Goal: Transaction & Acquisition: Purchase product/service

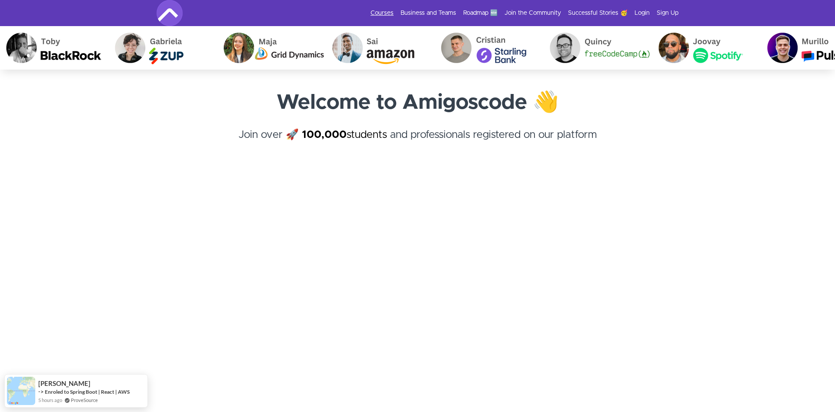
click at [382, 9] on link "Courses" at bounding box center [382, 13] width 23 height 9
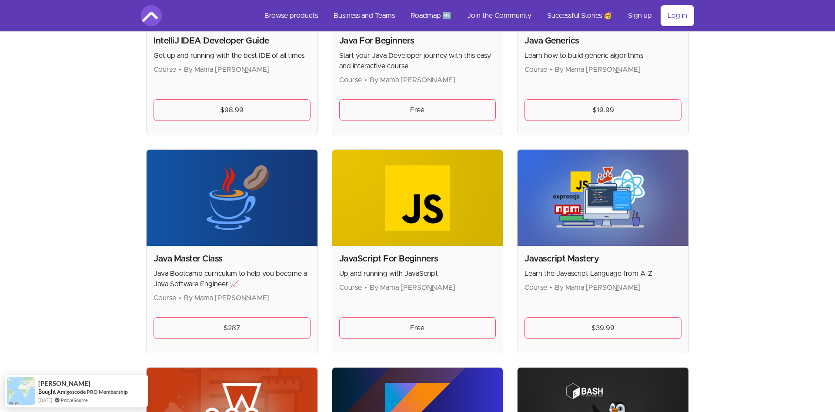
scroll to position [976, 0]
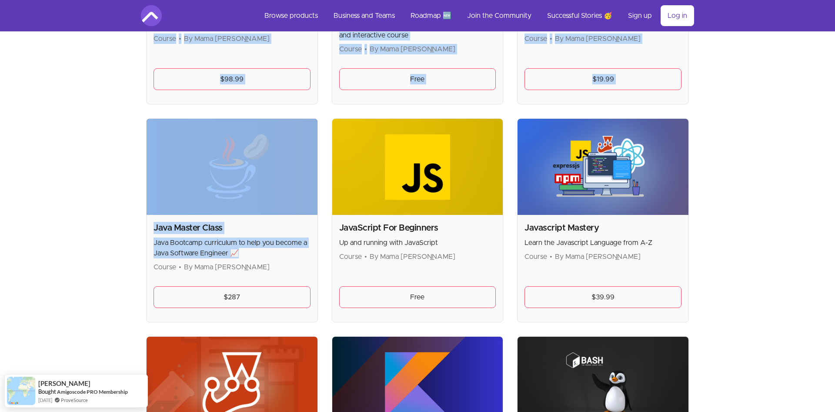
drag, startPoint x: 253, startPoint y: 252, endPoint x: 125, endPoint y: 249, distance: 128.4
click at [154, 245] on p "Java Bootcamp curriculum to help you become a Java Software Engineer 📈" at bounding box center [232, 248] width 157 height 21
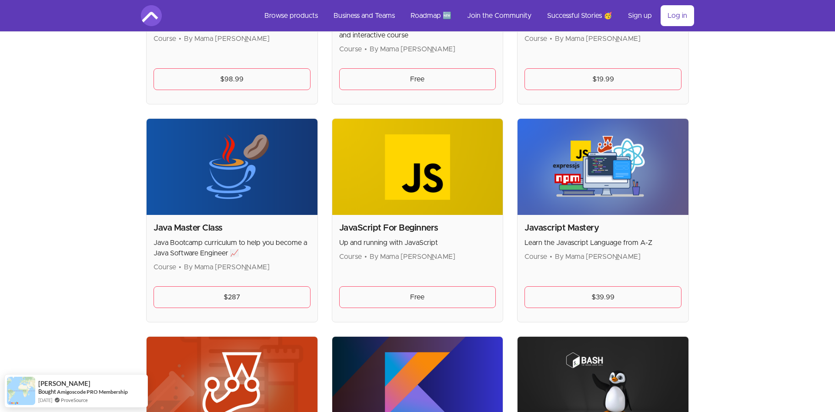
click at [116, 253] on div "Skip to main content Main menu Includes navigation links and user settings Brow…" at bounding box center [417, 383] width 835 height 2718
drag, startPoint x: 305, startPoint y: 264, endPoint x: 138, endPoint y: 263, distance: 166.6
click at [147, 263] on div "Java Master Class Java Bootcamp curriculum to help you become a Java Software E…" at bounding box center [232, 268] width 171 height 107
click at [86, 263] on div "Skip to main content Main menu Includes navigation links and user settings Brow…" at bounding box center [417, 383] width 835 height 2718
click at [191, 199] on img at bounding box center [232, 167] width 171 height 96
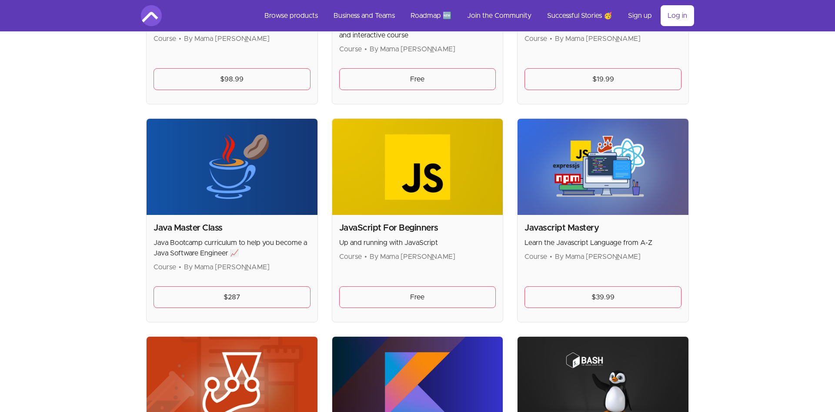
click at [195, 229] on h2 "Java Master Class" at bounding box center [232, 228] width 157 height 12
click at [258, 289] on link "$287" at bounding box center [232, 297] width 157 height 22
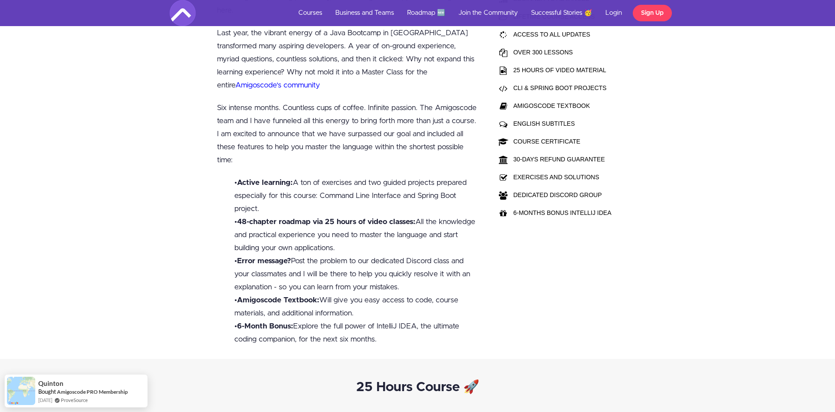
scroll to position [799, 0]
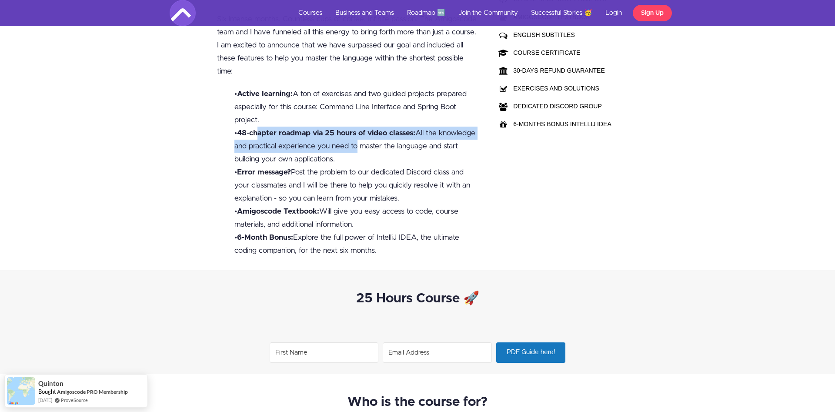
drag, startPoint x: 354, startPoint y: 150, endPoint x: 339, endPoint y: 151, distance: 14.4
click at [254, 137] on li "• 48-chapter roadmap via 25 hours of video classes: All the knowledge and pract…" at bounding box center [356, 146] width 244 height 39
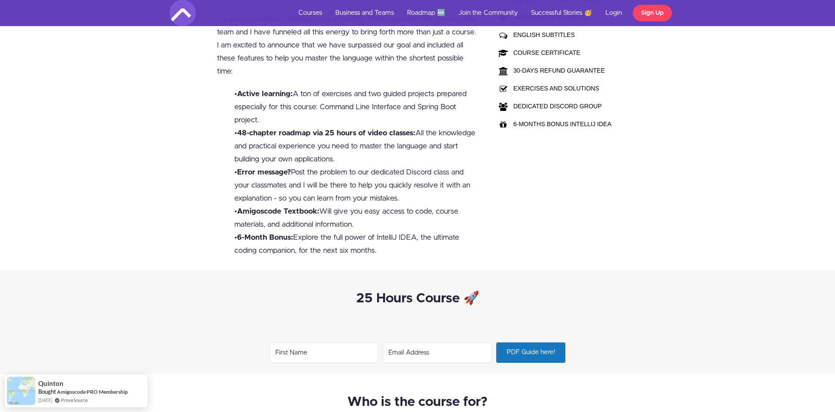
click at [378, 158] on li "• 48-chapter roadmap via 25 hours of video classes: All the knowledge and pract…" at bounding box center [356, 146] width 244 height 39
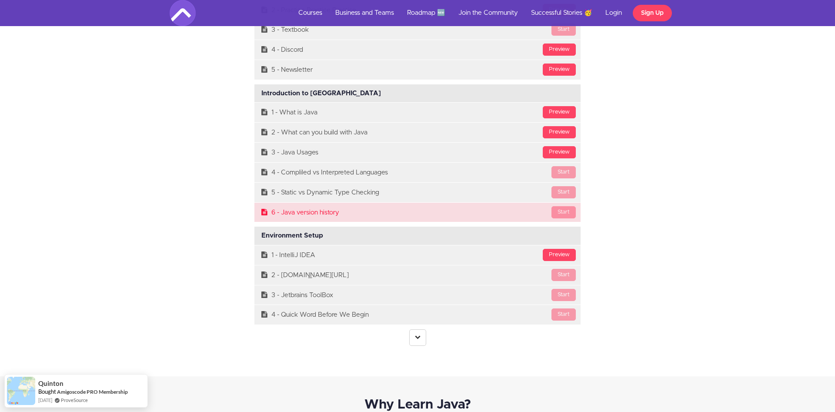
scroll to position [2485, 0]
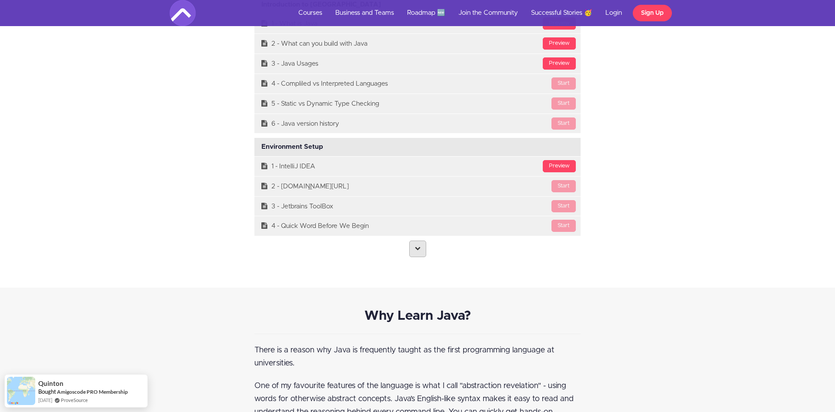
click at [416, 254] on link at bounding box center [417, 249] width 17 height 17
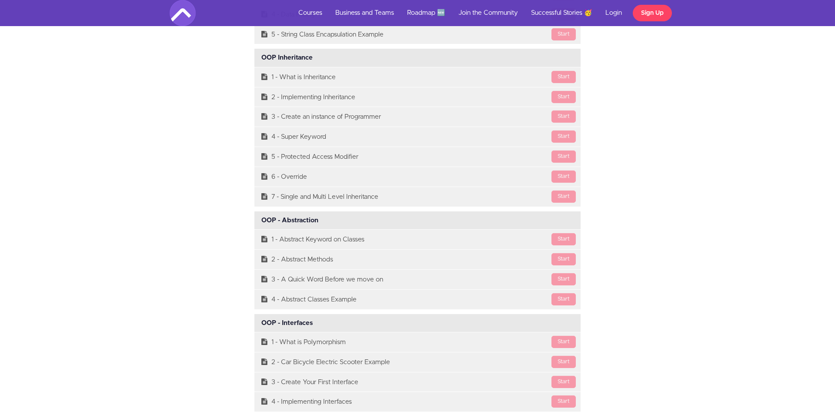
scroll to position [6567, 0]
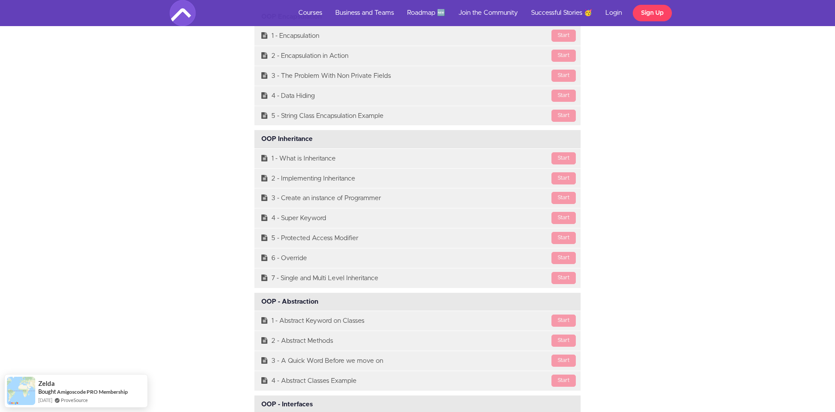
drag, startPoint x: 325, startPoint y: 148, endPoint x: 260, endPoint y: 144, distance: 65.4
click at [260, 144] on div "OOP Inheritance Available in days days after you enroll" at bounding box center [417, 139] width 326 height 18
click at [331, 148] on div "OOP Inheritance Available in days days after you enroll" at bounding box center [417, 139] width 326 height 18
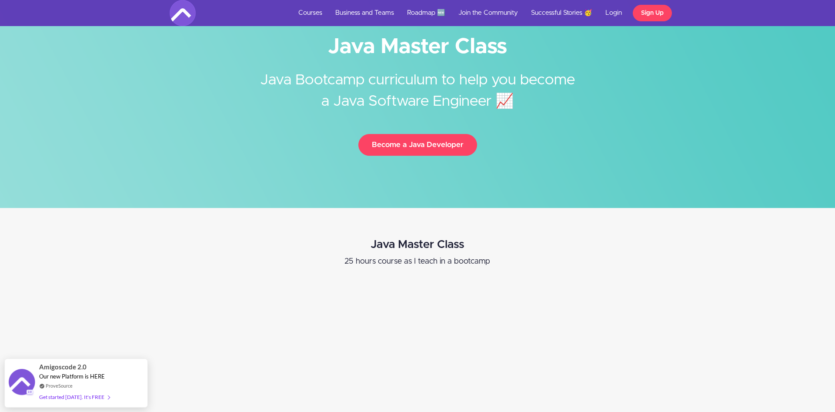
scroll to position [0, 0]
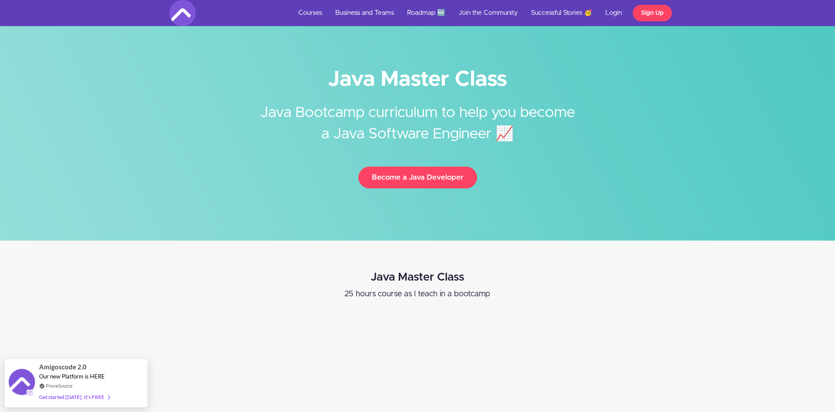
drag, startPoint x: 489, startPoint y: 134, endPoint x: 244, endPoint y: 111, distance: 246.0
click at [254, 101] on h2 "Java Bootcamp curriculum to help you become a Java Software Engineer 📈" at bounding box center [417, 117] width 326 height 56
click at [352, 133] on h2 "Java Bootcamp curriculum to help you become a Java Software Engineer 📈" at bounding box center [417, 117] width 326 height 56
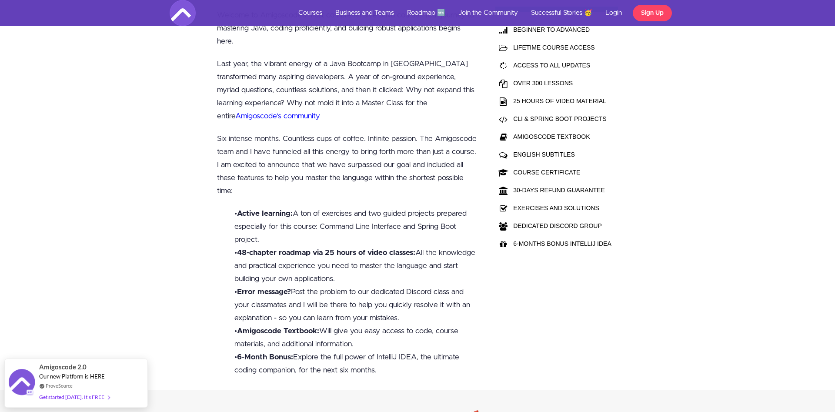
scroll to position [621, 0]
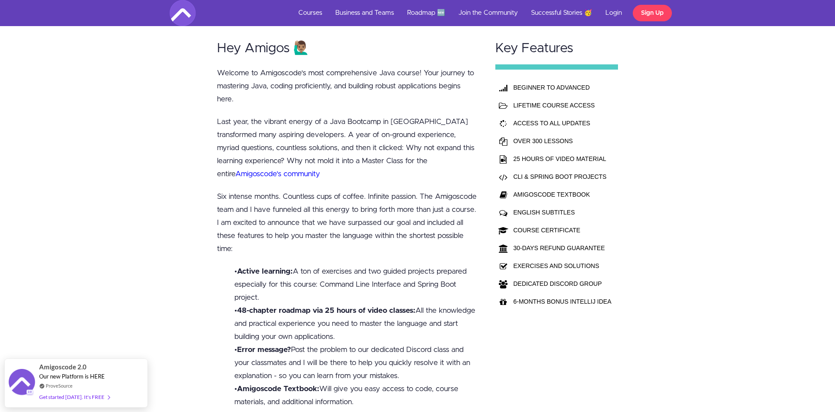
click at [527, 139] on td "OVER 300 LESSONS" at bounding box center [562, 141] width 103 height 18
click at [538, 148] on td "OVER 300 LESSONS" at bounding box center [562, 141] width 103 height 18
click at [537, 117] on td "ACCESS TO ALL UPDATES" at bounding box center [562, 123] width 103 height 18
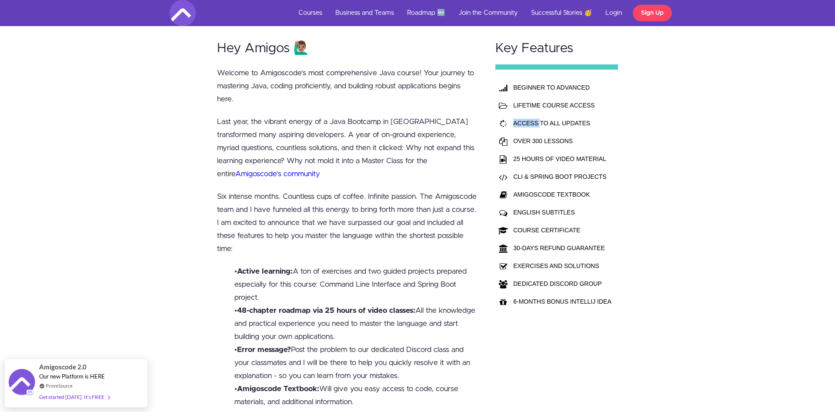
click at [537, 117] on td "ACCESS TO ALL UPDATES" at bounding box center [562, 123] width 103 height 18
click at [536, 120] on td "ACCESS TO ALL UPDATES" at bounding box center [562, 123] width 103 height 18
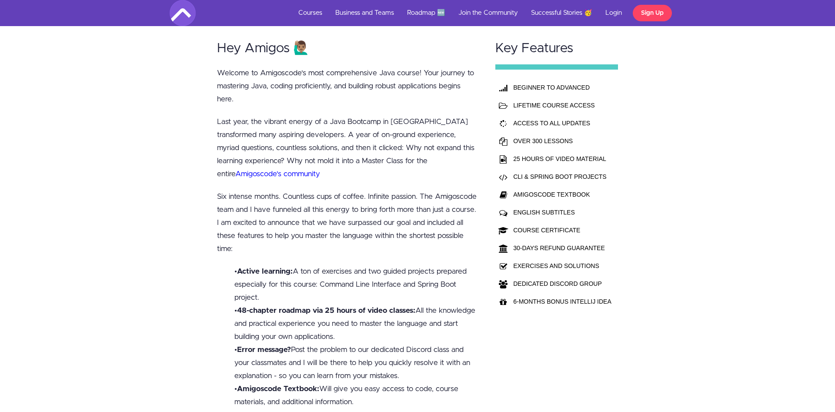
click at [554, 132] on td "OVER 300 LESSONS" at bounding box center [562, 141] width 103 height 18
click at [553, 110] on td "LIFETIME COURSE ACCESS" at bounding box center [562, 106] width 103 height 18
click at [546, 105] on td "LIFETIME COURSE ACCESS" at bounding box center [562, 106] width 103 height 18
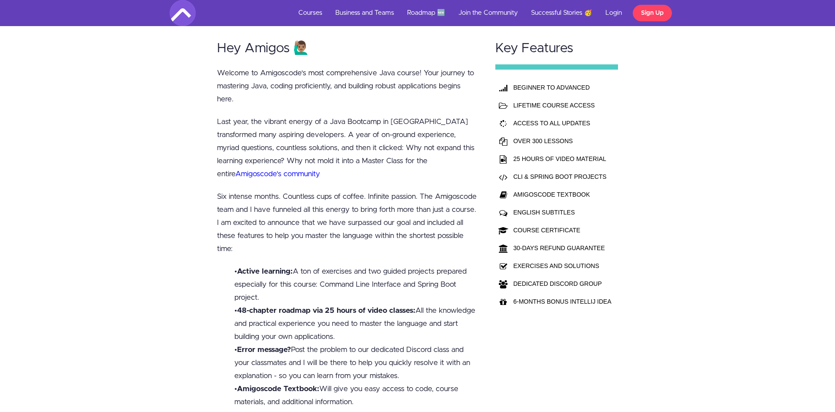
click at [560, 120] on td "ACCESS TO ALL UPDATES" at bounding box center [562, 123] width 103 height 18
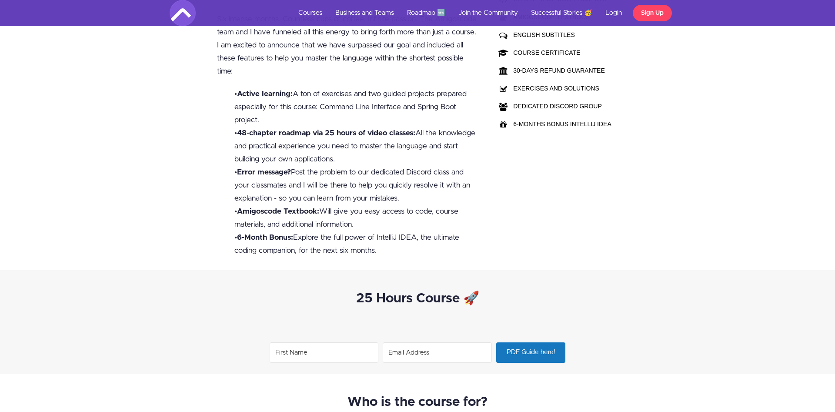
click at [559, 121] on td "6-MONTHS BONUS INTELLIJ IDEA" at bounding box center [562, 124] width 103 height 18
click at [589, 141] on div "Key Features BEGINNER TO ADVANCED LIFETIME COURSE ACCESS ACCESS TO ALL UPDATES …" at bounding box center [556, 58] width 139 height 423
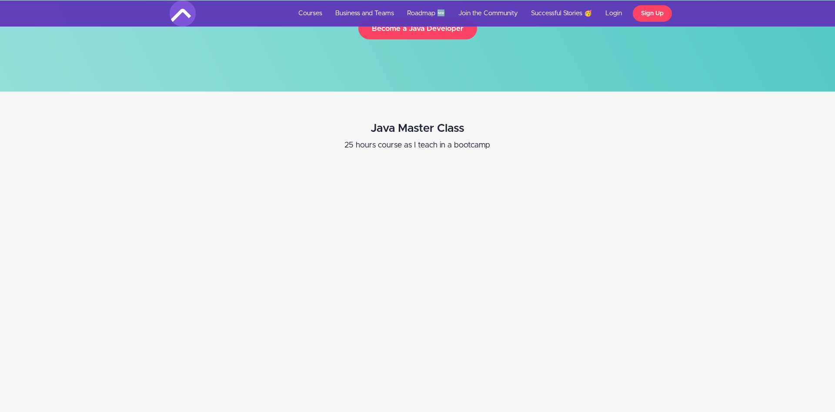
scroll to position [177, 0]
